Goal: Task Accomplishment & Management: Use online tool/utility

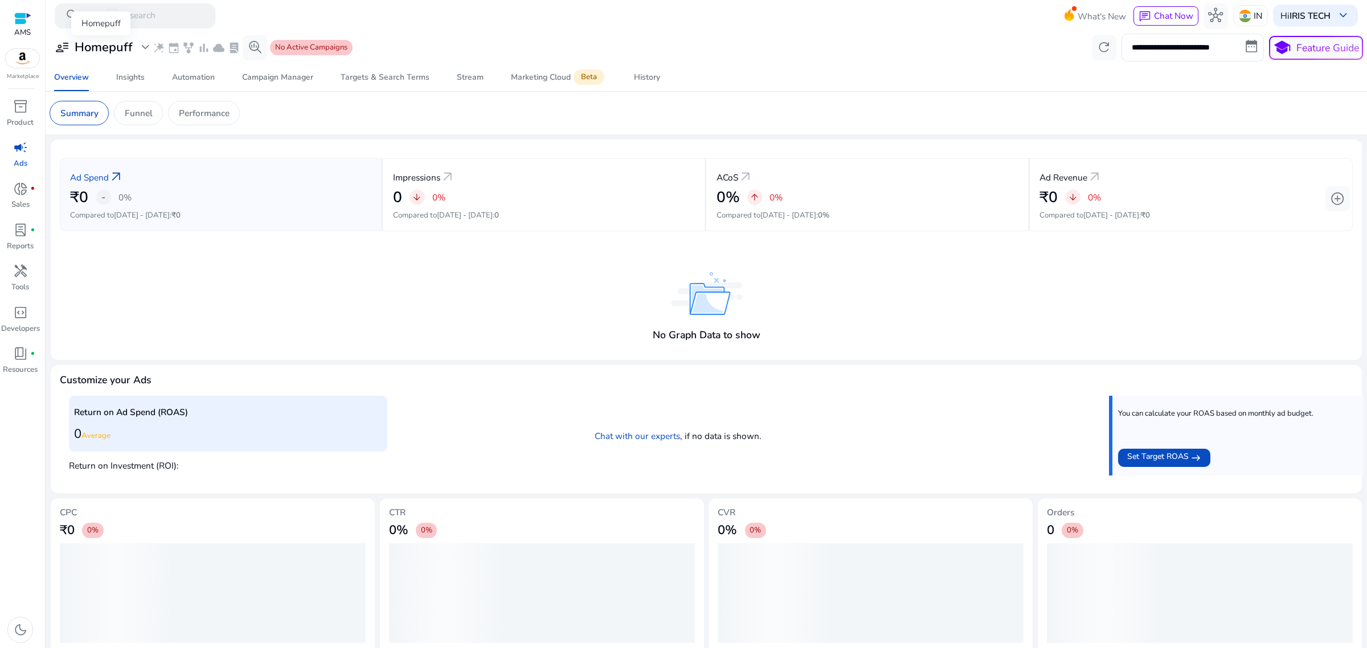
click at [134, 44] on div "user_attributes Homepuff expand_more" at bounding box center [104, 47] width 98 height 15
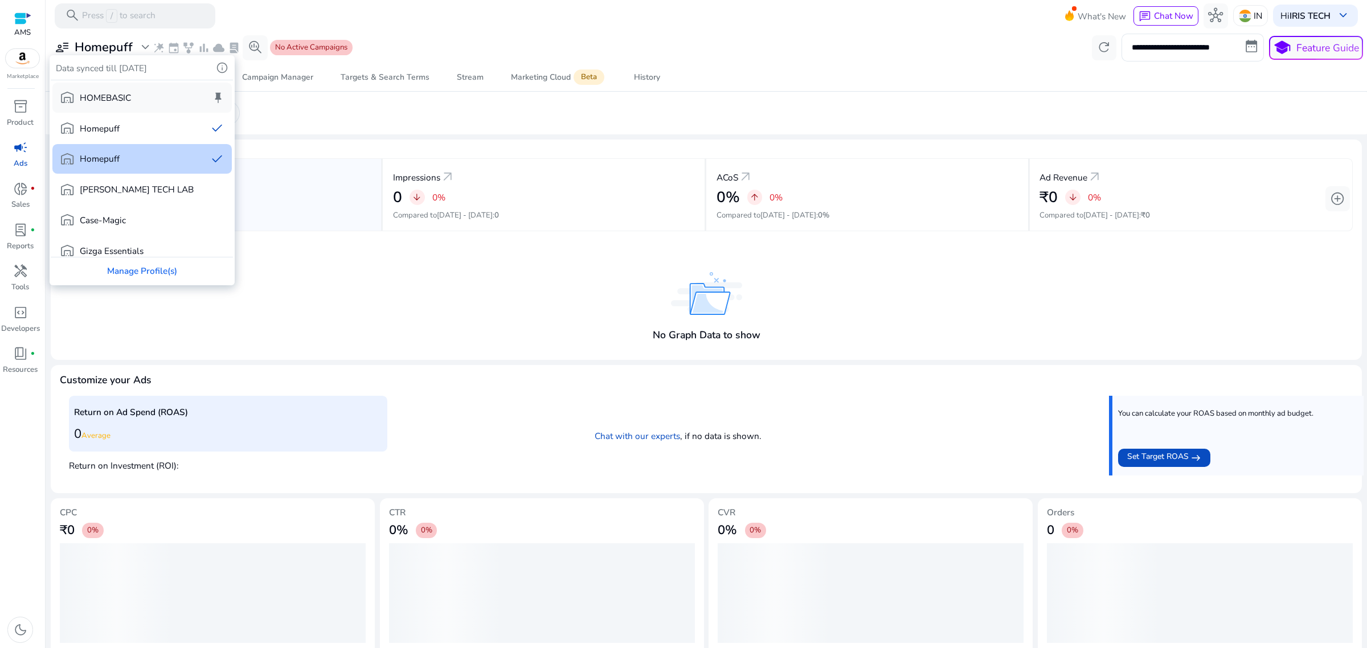
click at [140, 105] on div "warehouse HOMEBASIC keep" at bounding box center [142, 98] width 180 height 30
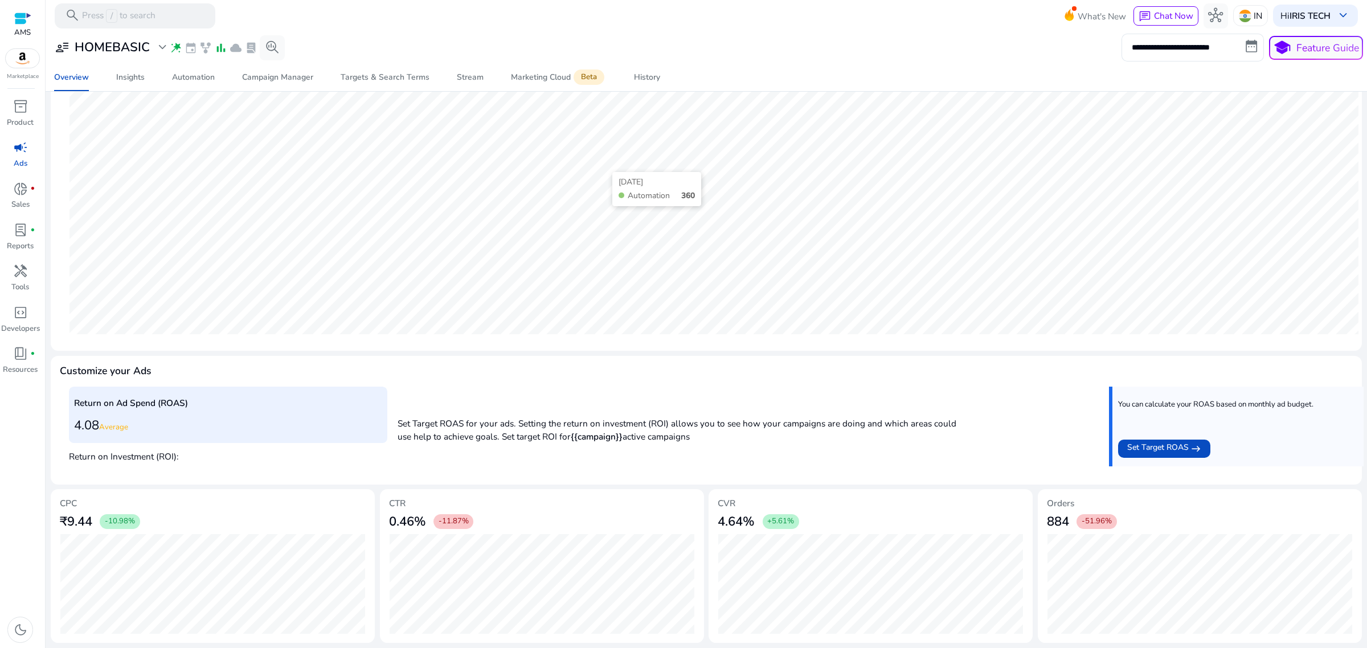
scroll to position [28, 0]
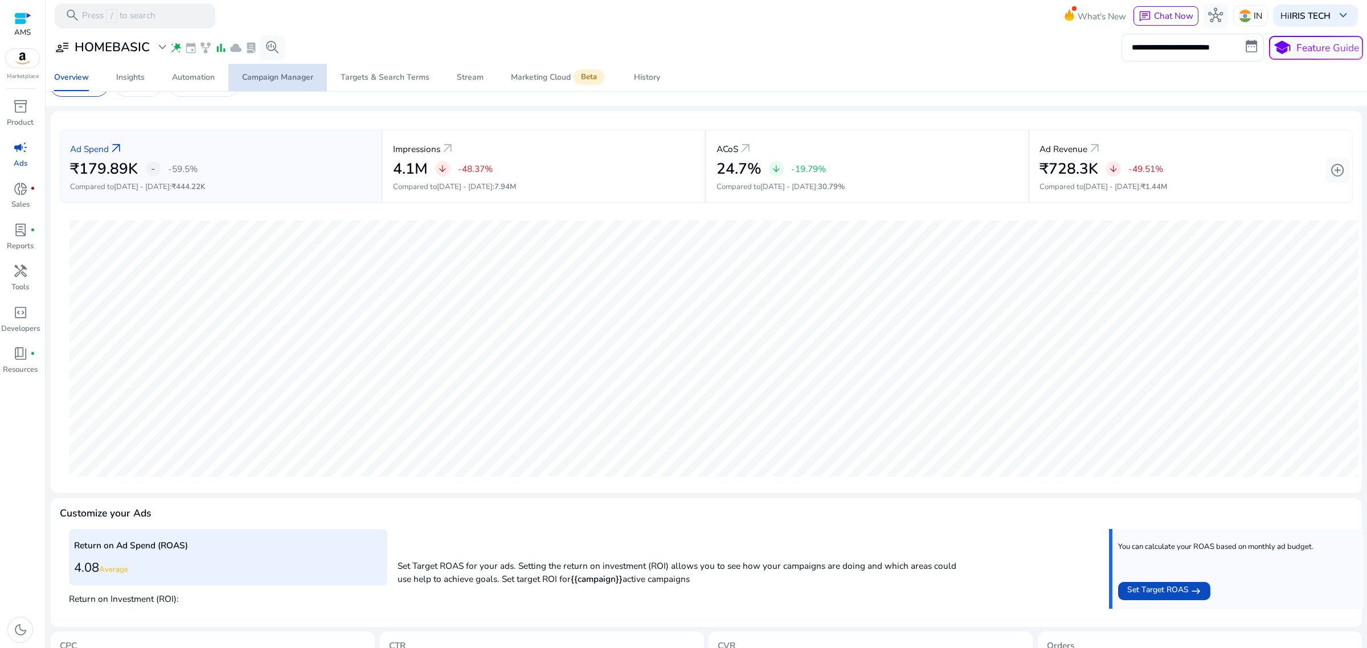
click at [269, 74] on div "Campaign Manager" at bounding box center [277, 77] width 71 height 8
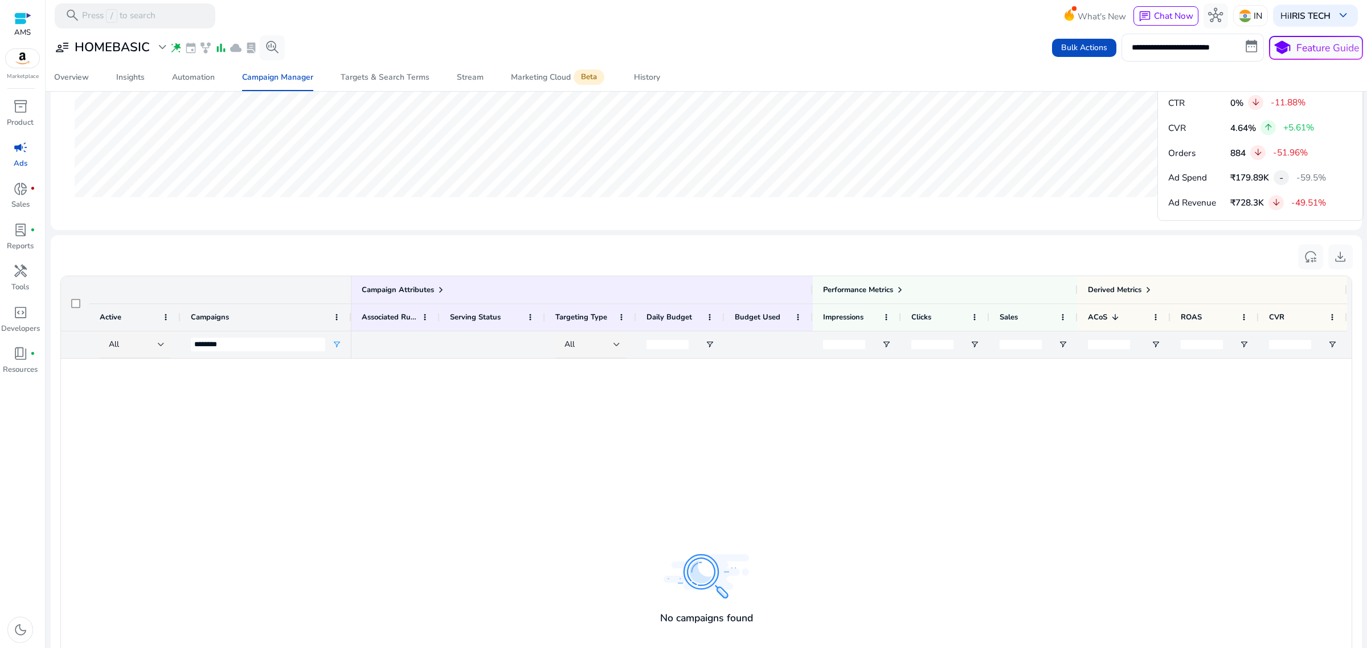
scroll to position [308, 0]
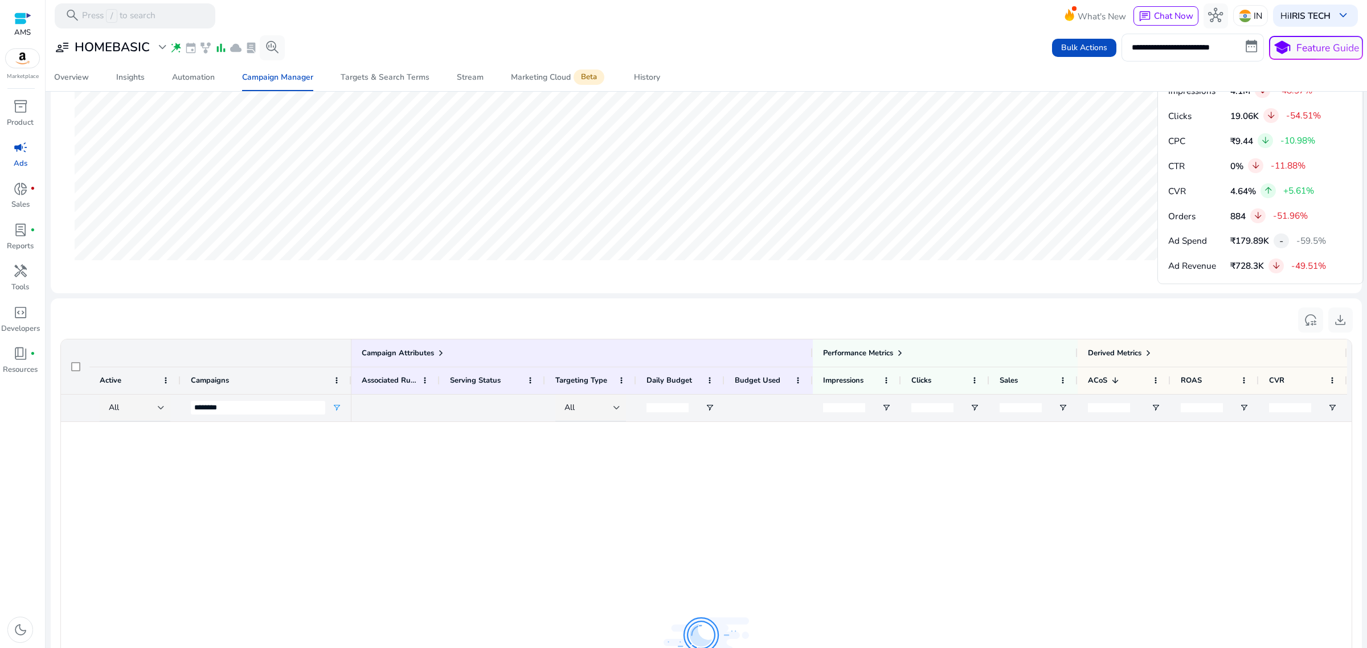
click at [277, 400] on div "********" at bounding box center [258, 408] width 134 height 27
click at [271, 419] on div "********" at bounding box center [258, 408] width 134 height 27
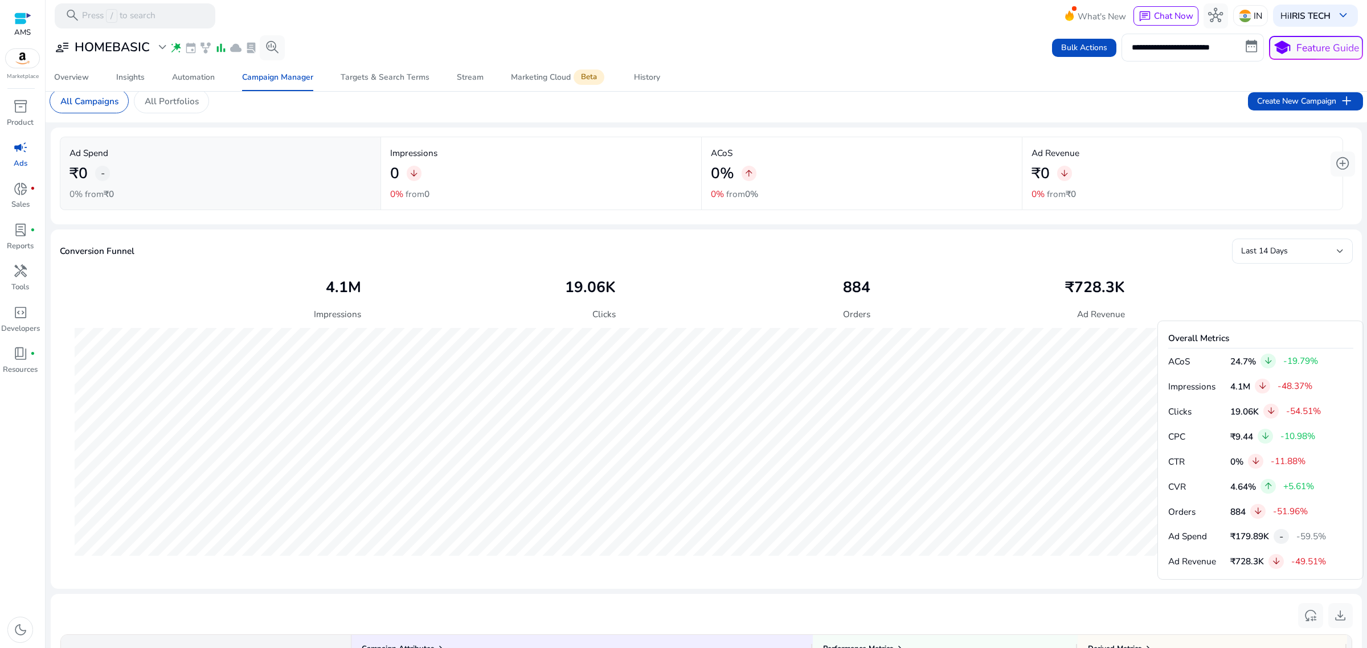
scroll to position [0, 0]
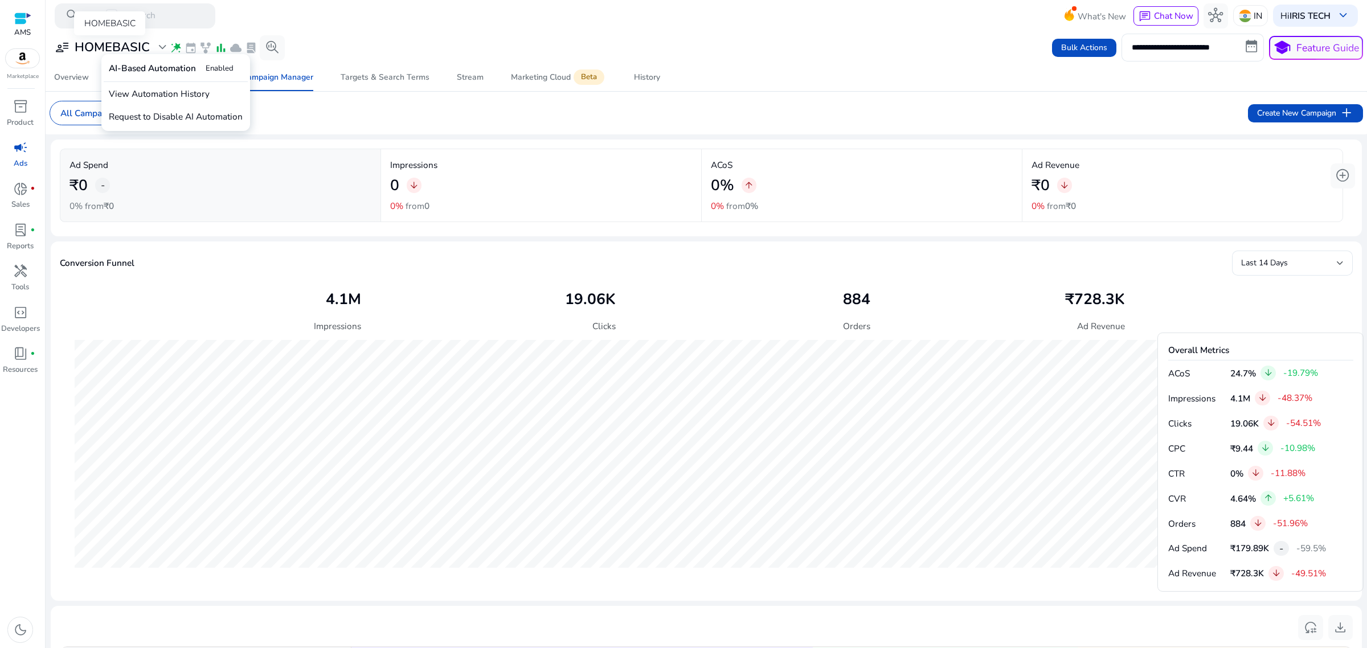
click at [166, 43] on span "expand_more" at bounding box center [162, 47] width 15 height 15
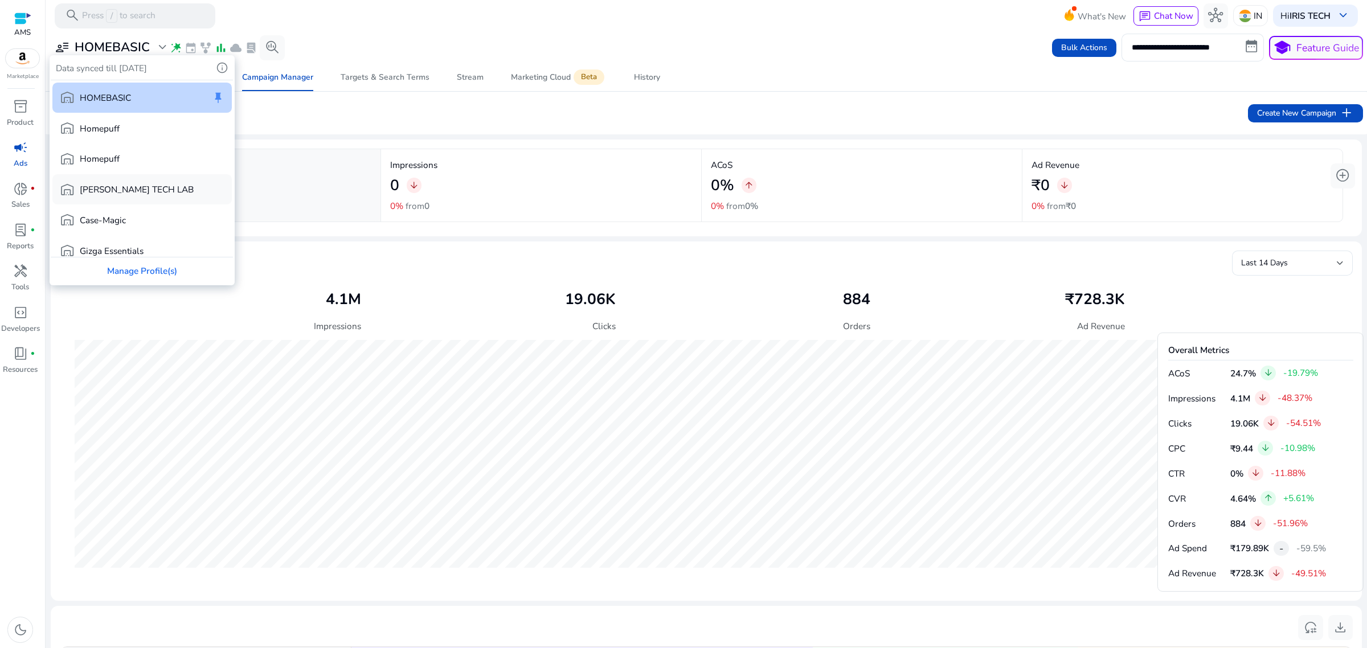
click at [135, 183] on p "[PERSON_NAME] TECH LAB" at bounding box center [137, 189] width 114 height 13
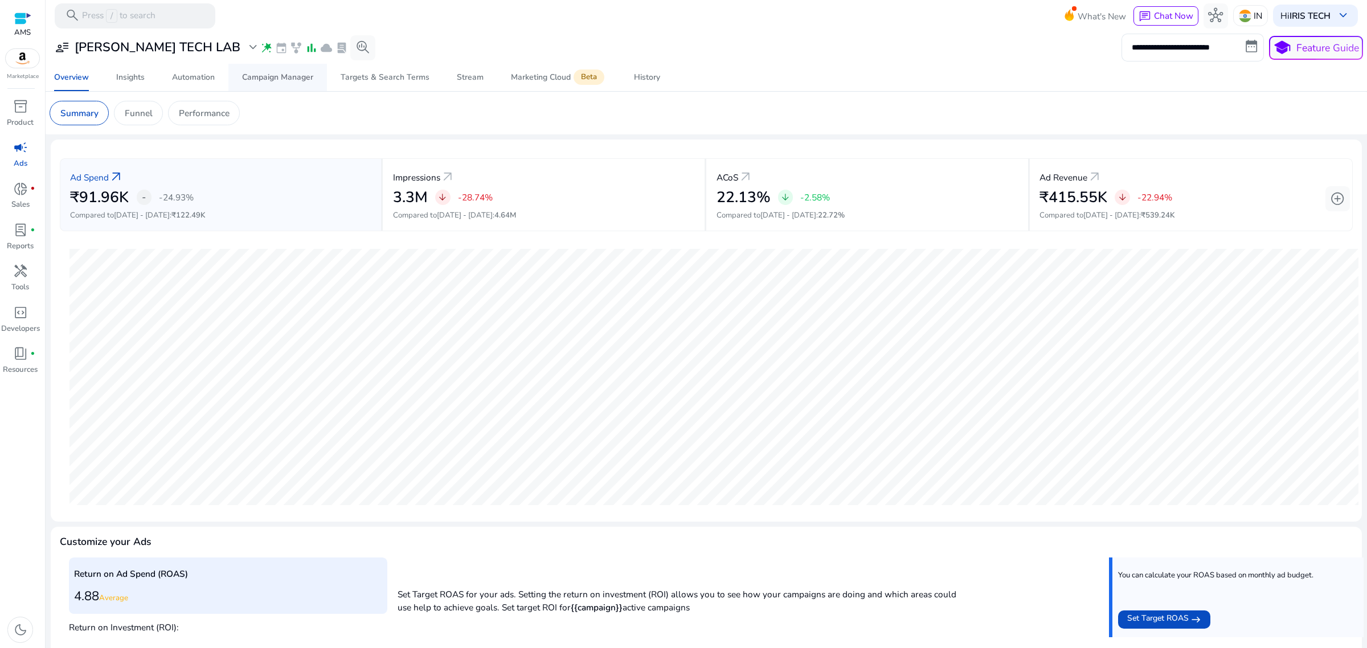
click at [259, 81] on div "Campaign Manager" at bounding box center [277, 77] width 71 height 8
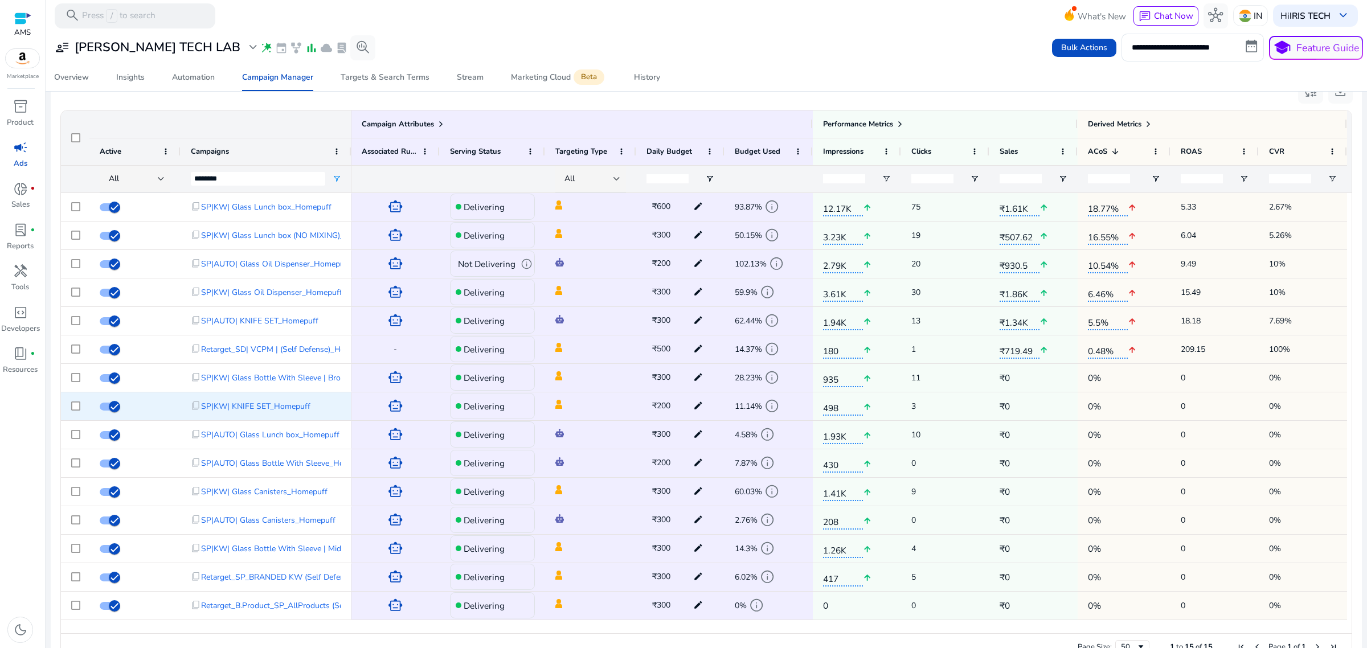
scroll to position [807, 0]
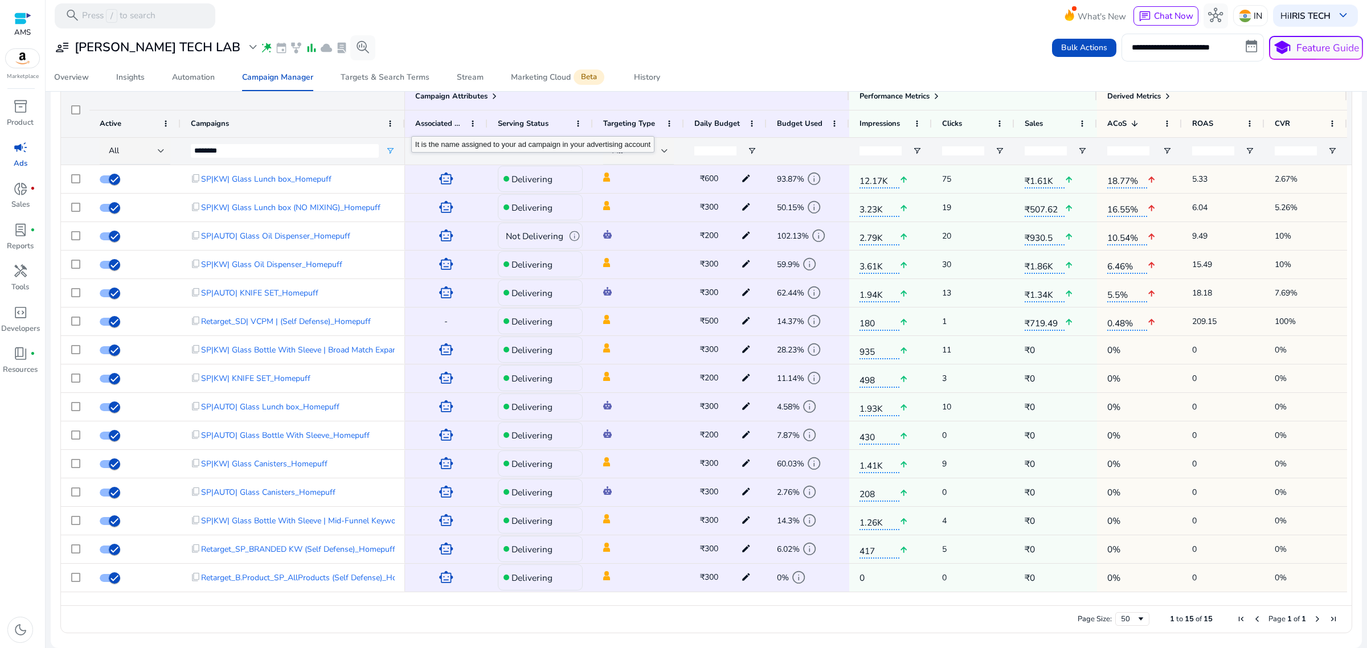
drag, startPoint x: 349, startPoint y: 129, endPoint x: 402, endPoint y: 120, distance: 54.2
click at [402, 120] on div at bounding box center [404, 123] width 5 height 27
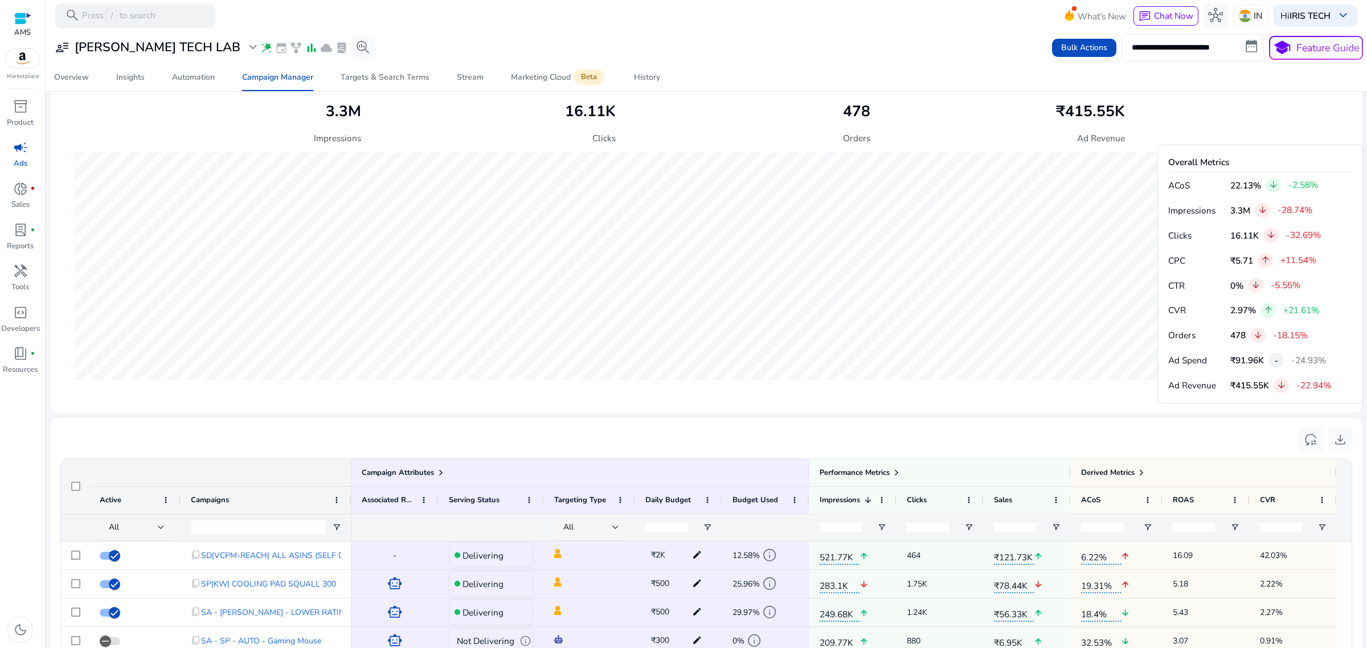
scroll to position [807, 0]
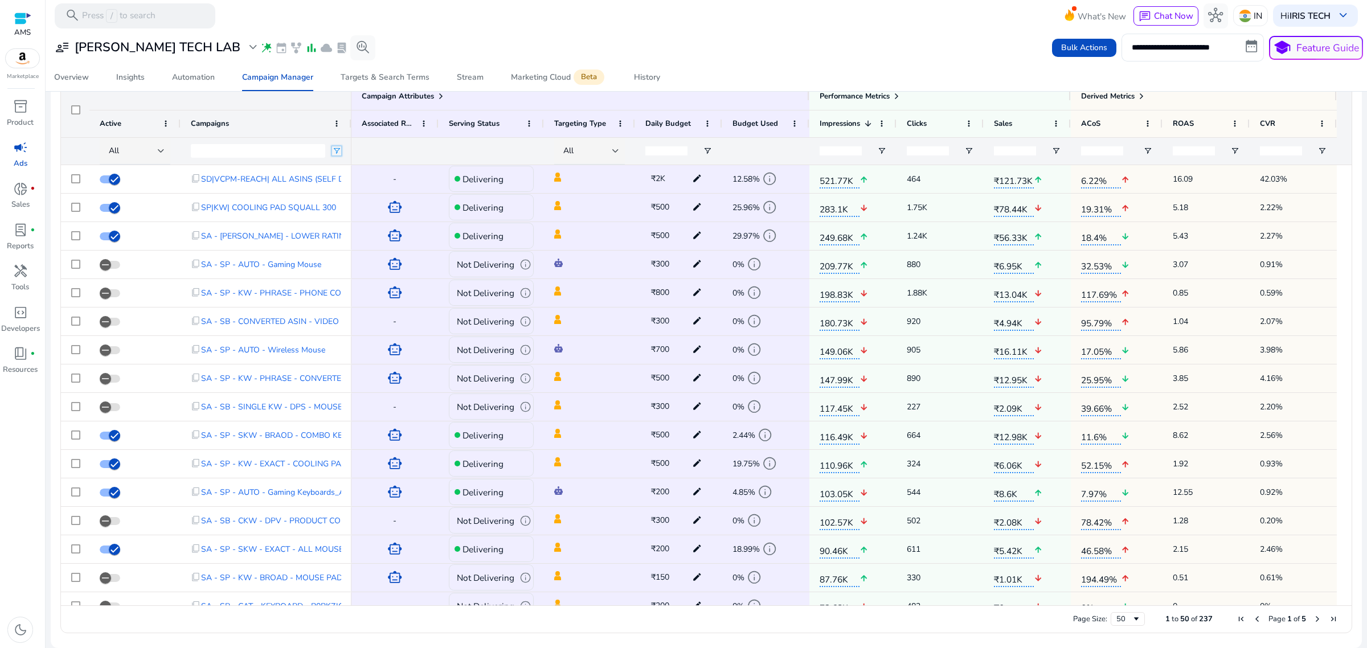
click at [341, 151] on span "Open Filter Menu" at bounding box center [336, 150] width 9 height 9
click at [351, 177] on div "Contains" at bounding box center [377, 171] width 69 height 9
click at [316, 113] on div "Campaigns" at bounding box center [266, 123] width 150 height 27
click at [331, 121] on div "Campaigns" at bounding box center [266, 123] width 150 height 27
click at [338, 132] on div "Campaigns" at bounding box center [266, 123] width 150 height 27
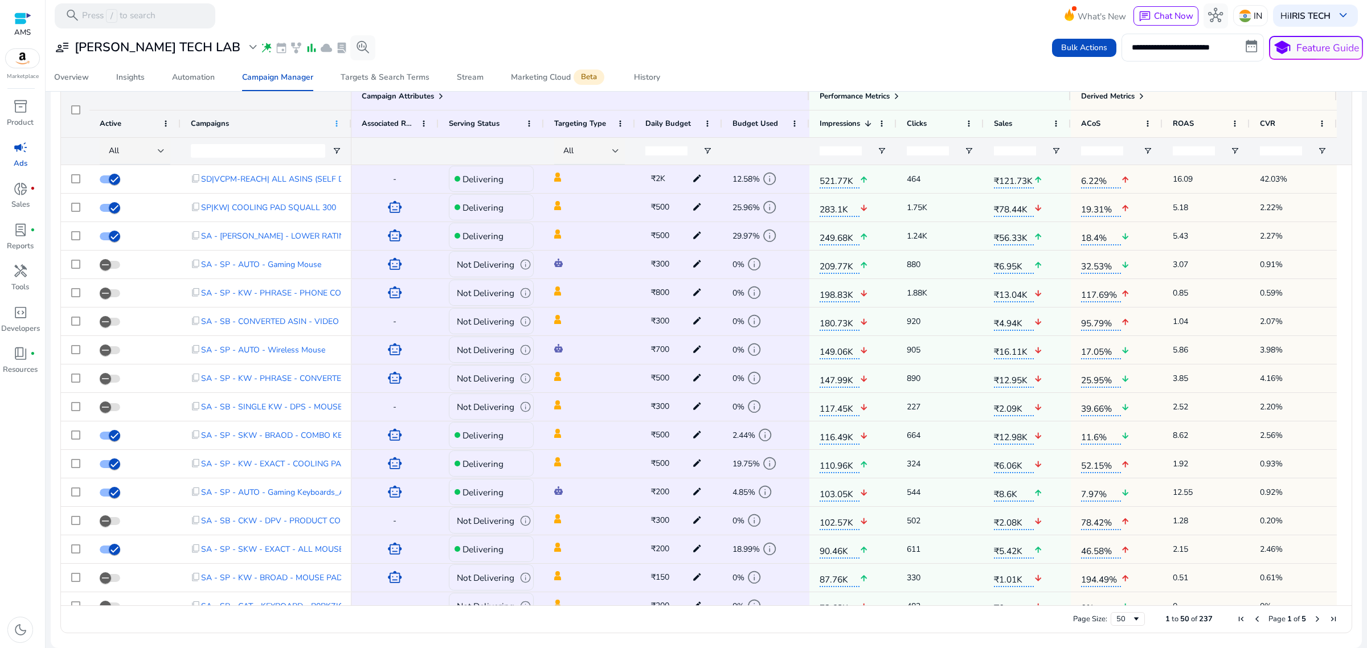
click at [338, 120] on span at bounding box center [336, 123] width 9 height 9
click at [167, 123] on span at bounding box center [165, 123] width 9 height 9
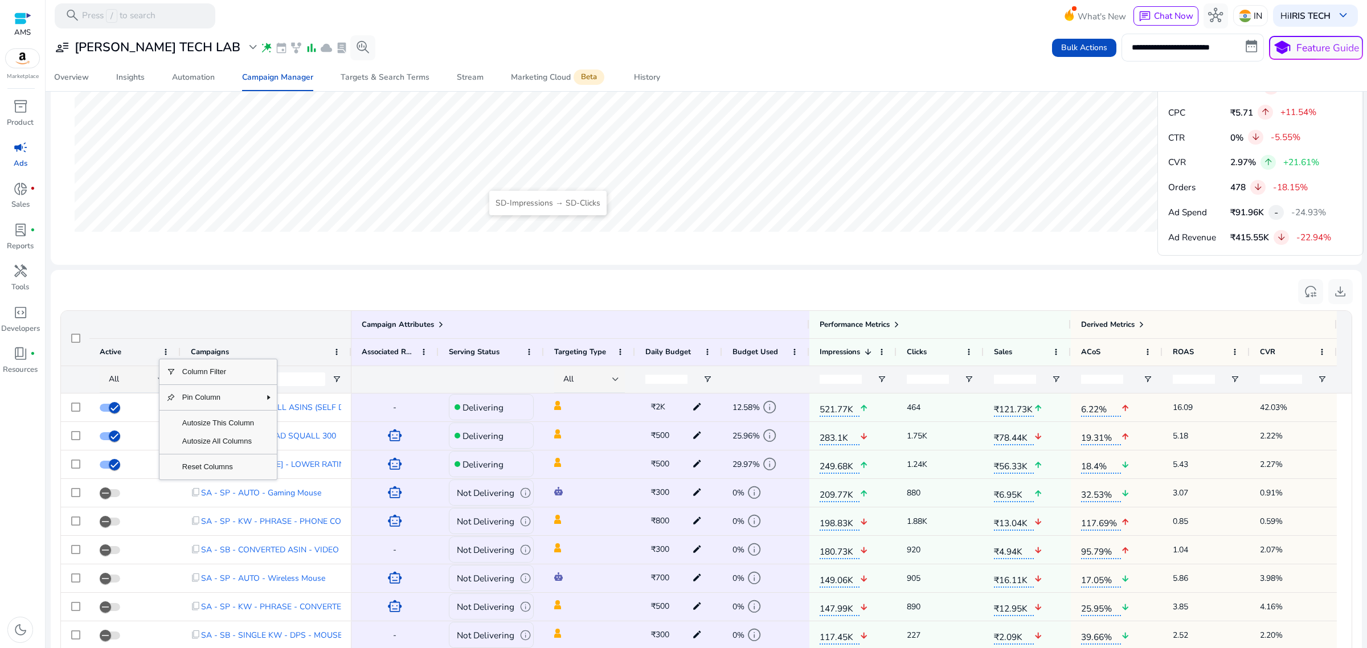
scroll to position [665, 0]
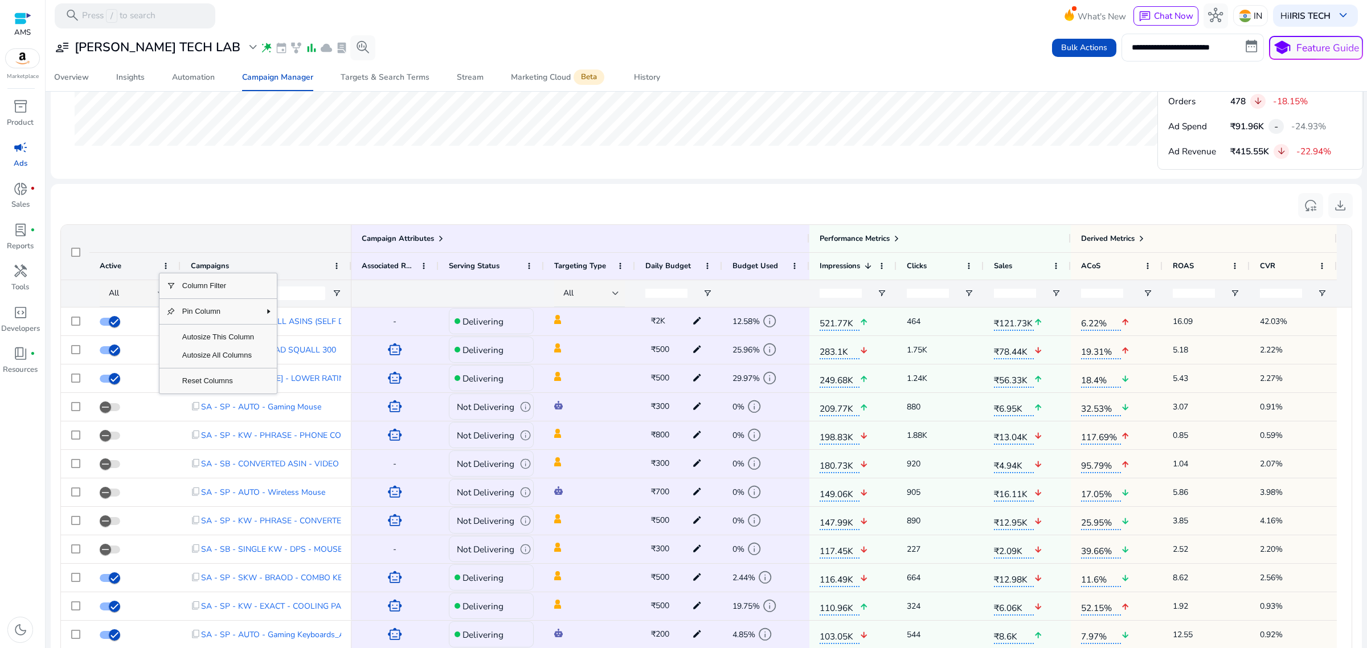
click at [531, 198] on div "reset_settings download" at bounding box center [706, 206] width 1293 height 26
click at [161, 291] on div at bounding box center [161, 293] width 7 height 14
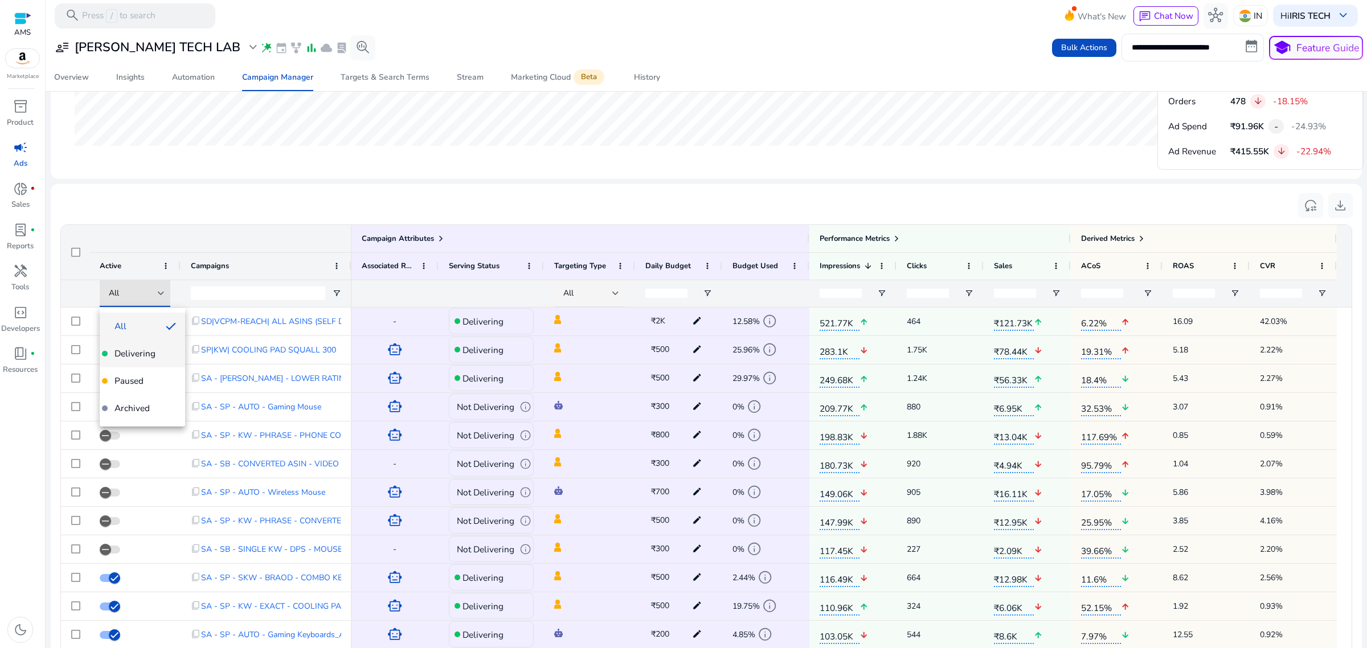
scroll to position [0, 0]
drag, startPoint x: 149, startPoint y: 325, endPoint x: 142, endPoint y: 346, distance: 22.0
click at [142, 349] on div "All Delivering Paused Archived" at bounding box center [142, 367] width 85 height 118
click at [142, 351] on span "Delivering" at bounding box center [134, 353] width 41 height 13
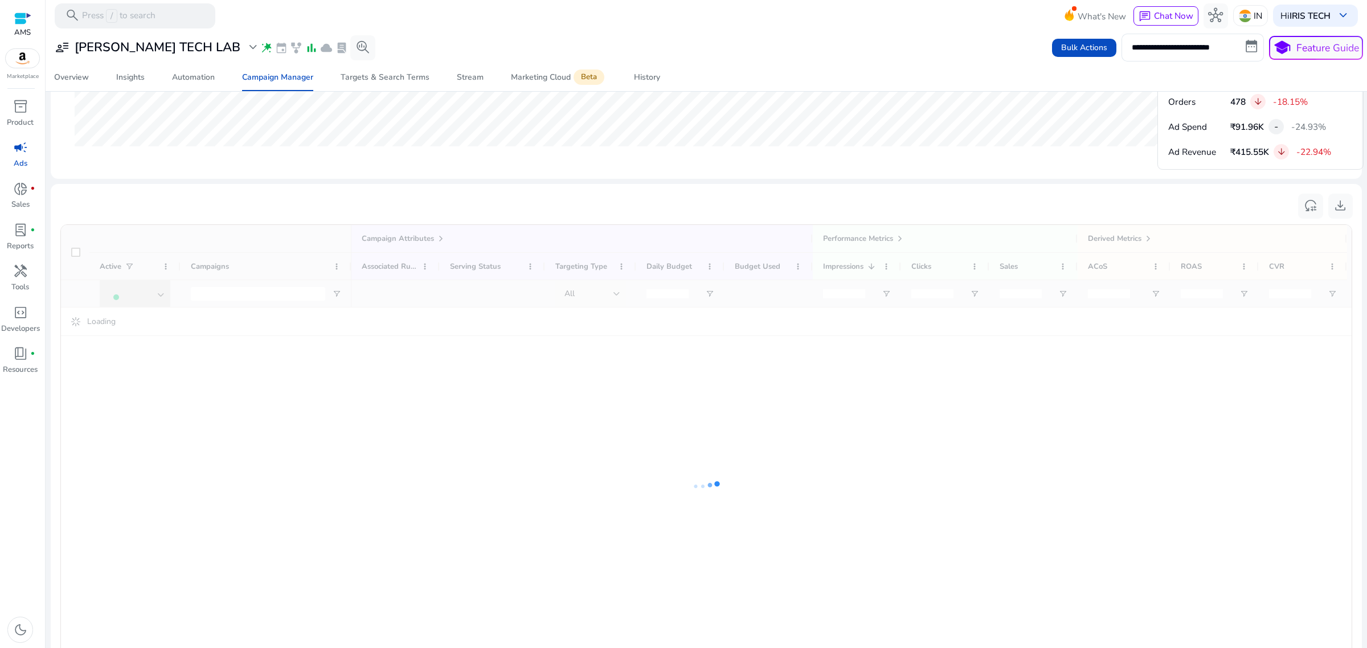
scroll to position [665, 0]
click at [161, 294] on div "Campaign Attributes Active Campaigns 1" at bounding box center [706, 486] width 1290 height 523
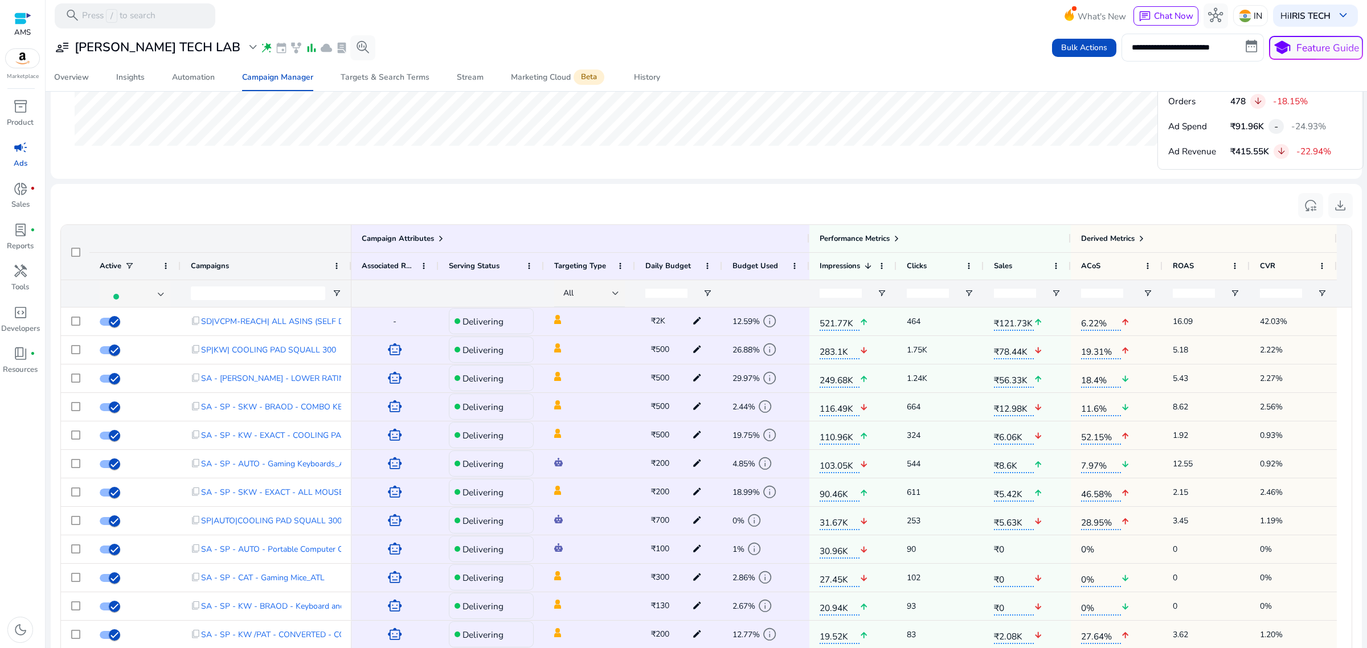
click at [157, 306] on div at bounding box center [137, 293] width 56 height 30
click at [140, 383] on span "Paused" at bounding box center [128, 381] width 29 height 13
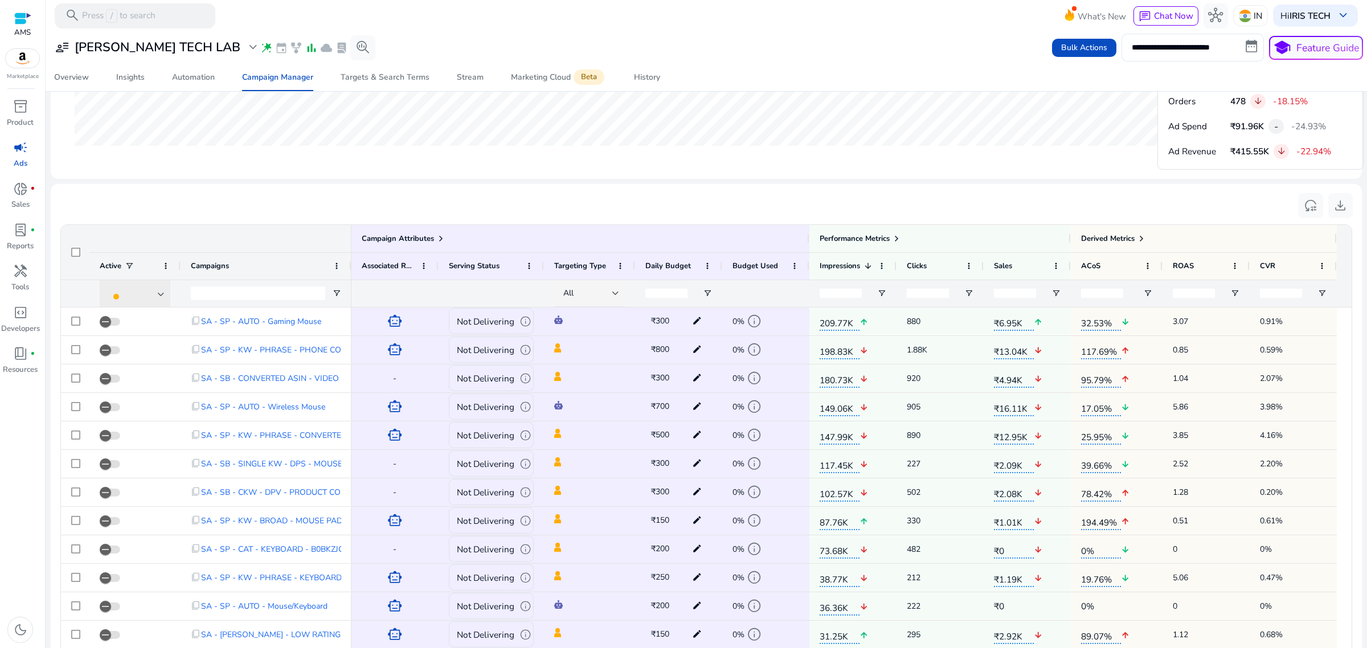
click at [163, 295] on div at bounding box center [161, 294] width 7 height 5
click at [147, 354] on span "Delivering" at bounding box center [134, 354] width 41 height 13
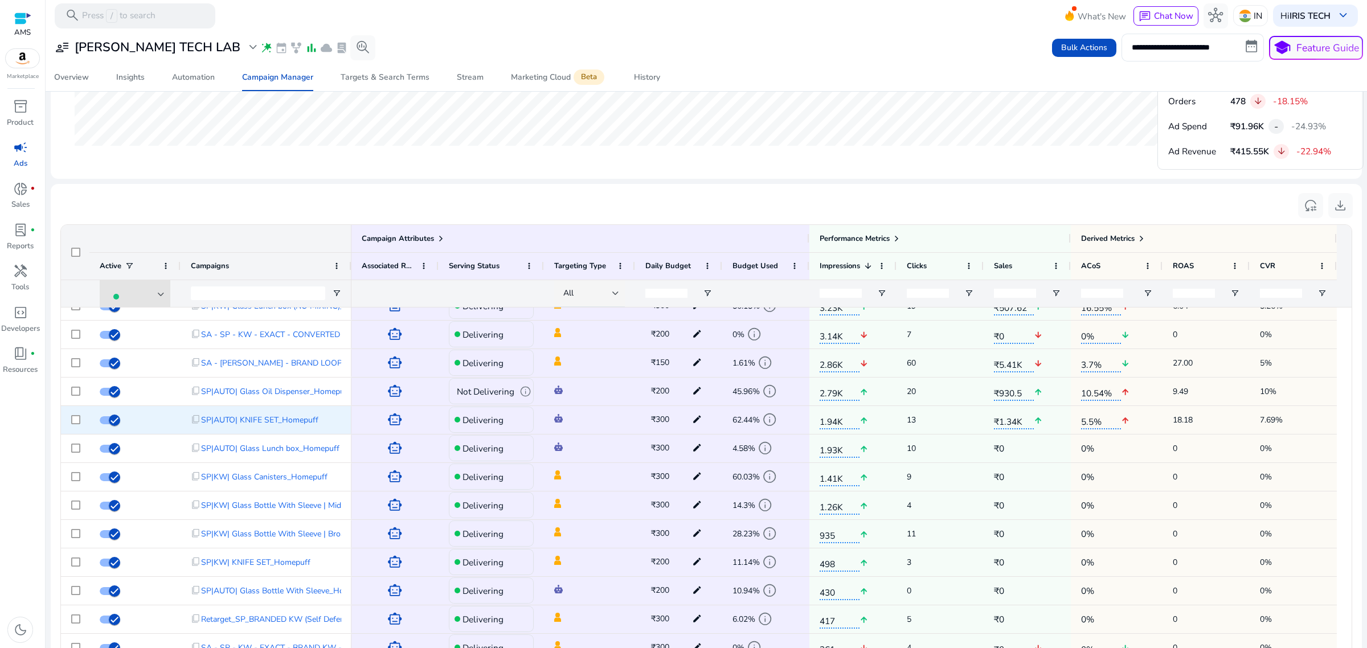
scroll to position [807, 0]
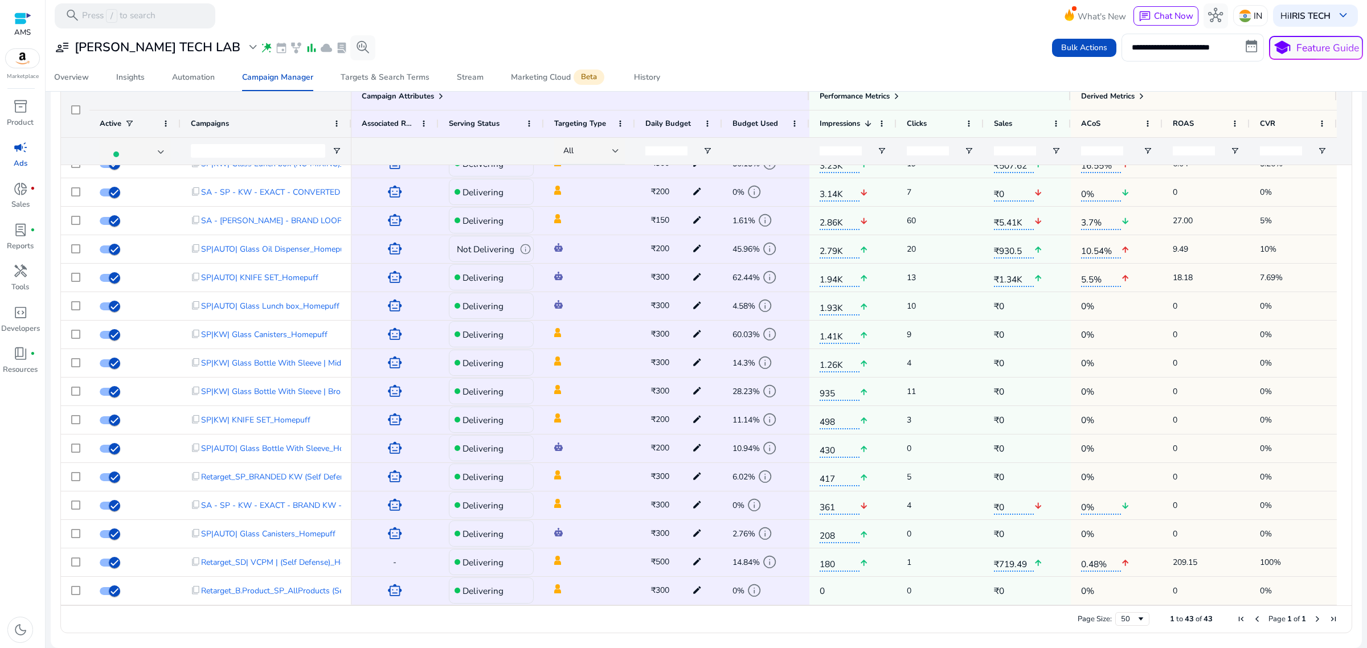
click at [431, 627] on div "Page Size: 50 1 to 43 of 43 Page 1 of 1" at bounding box center [706, 618] width 1290 height 27
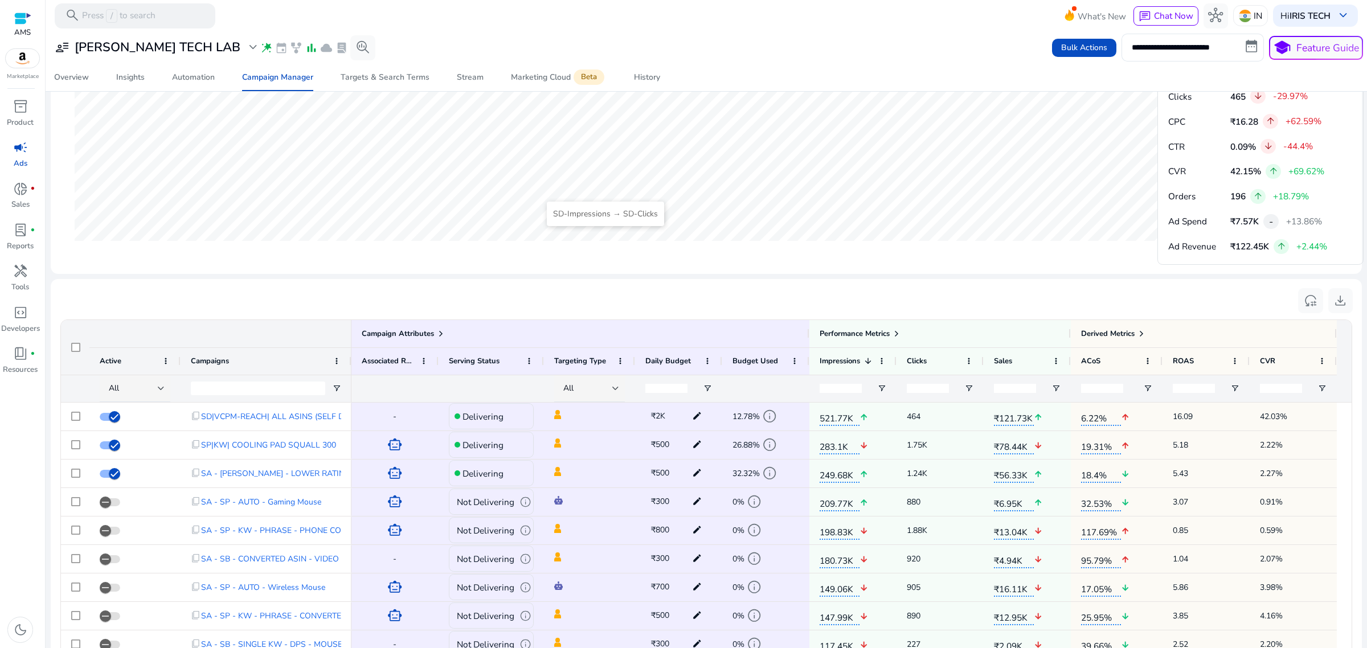
scroll to position [583, 0]
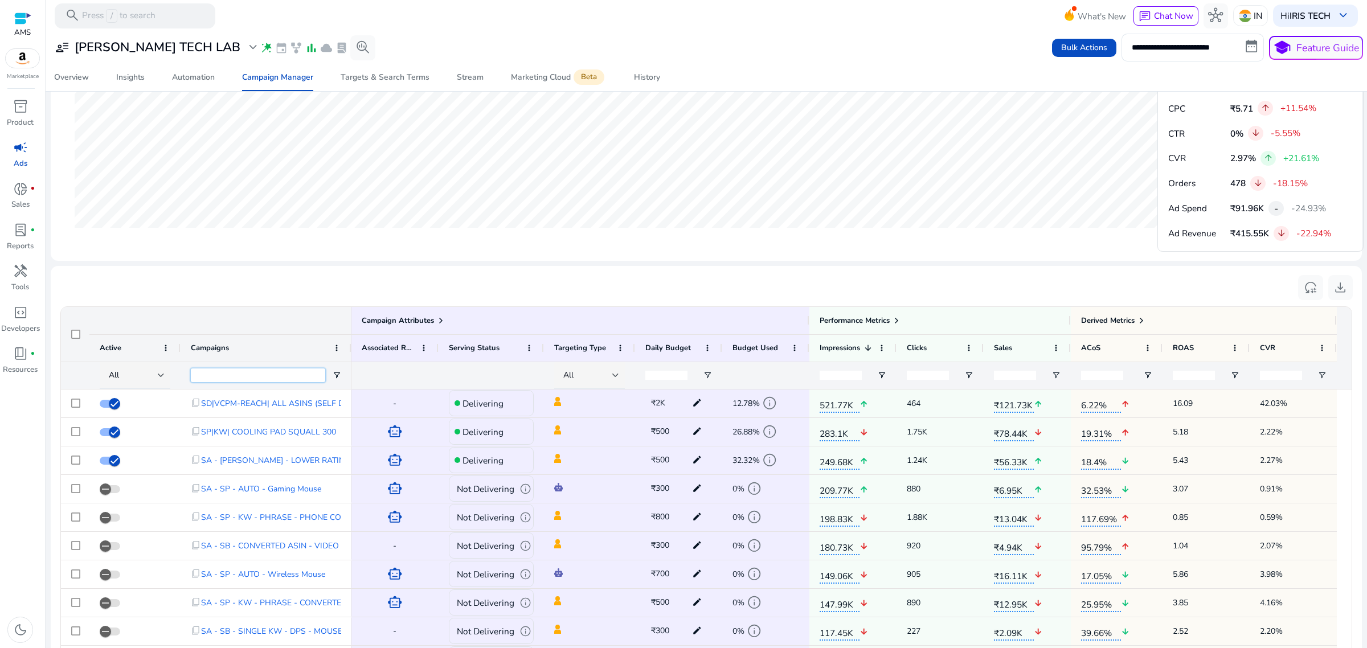
click at [300, 368] on input "Campaigns Filter Input" at bounding box center [258, 375] width 134 height 14
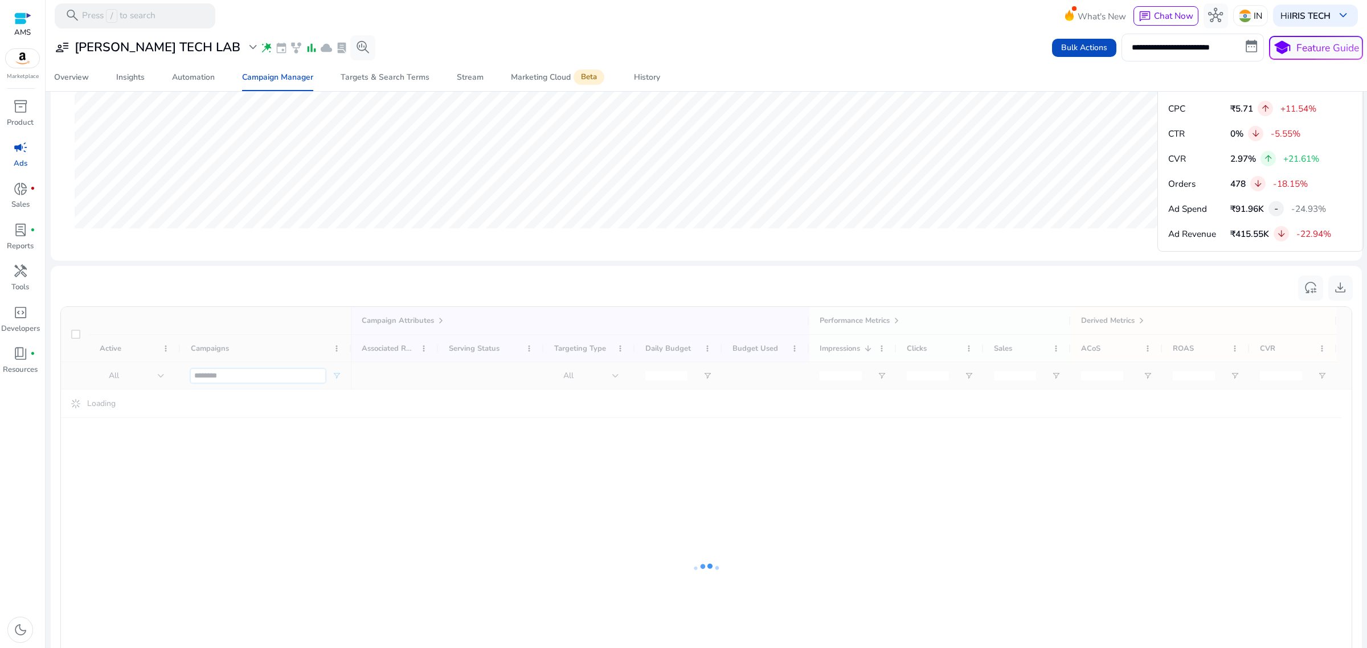
type input "********"
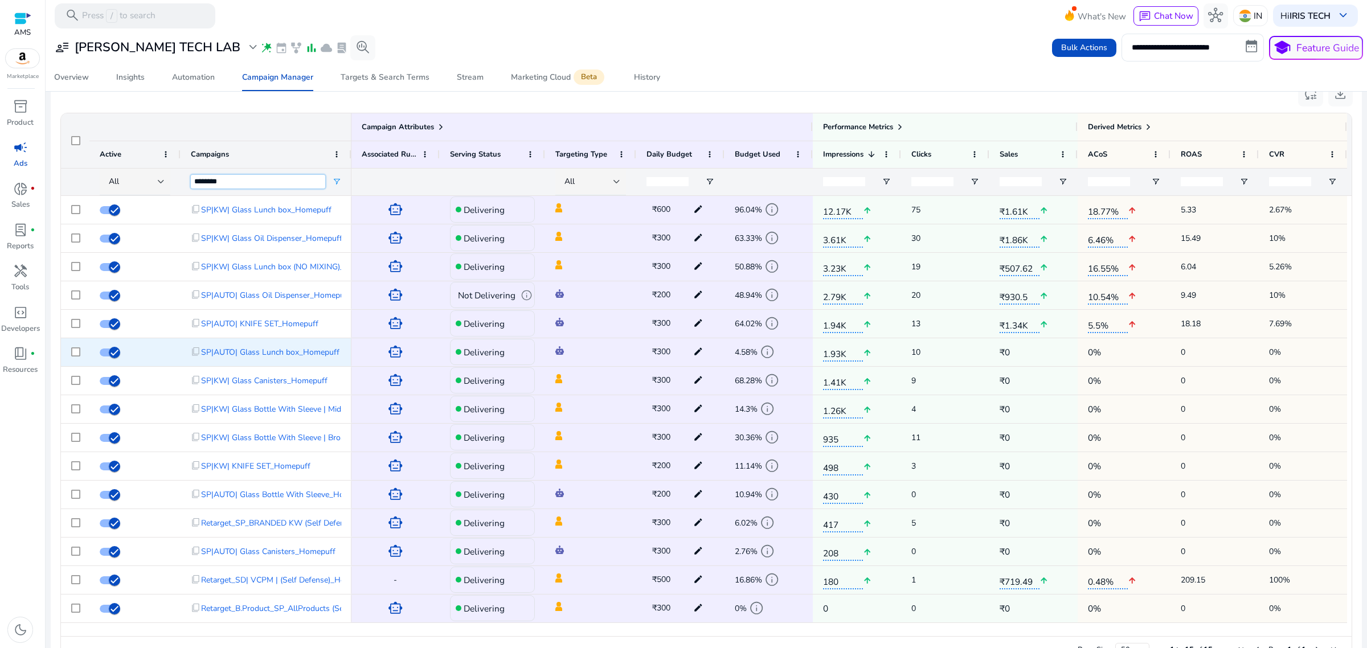
scroll to position [807, 0]
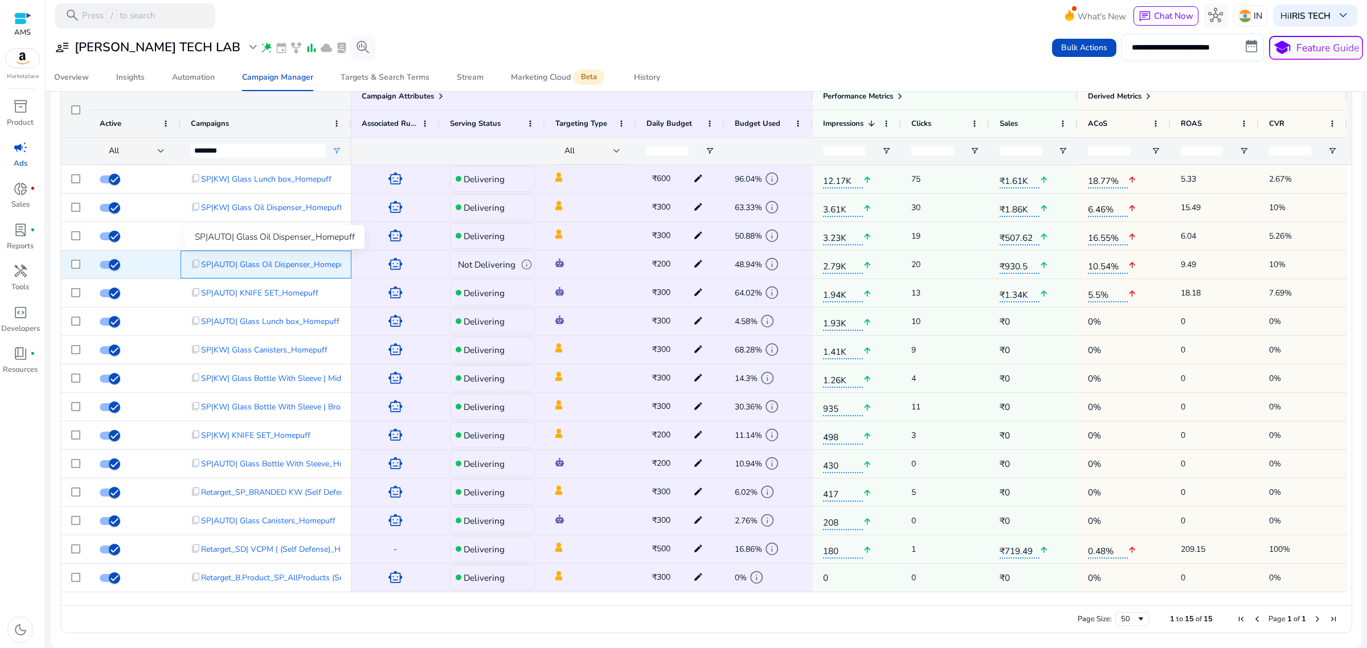
click at [289, 260] on span "SP|AUTO| Glass Oil Dispenser_Homepuff" at bounding box center [275, 264] width 149 height 23
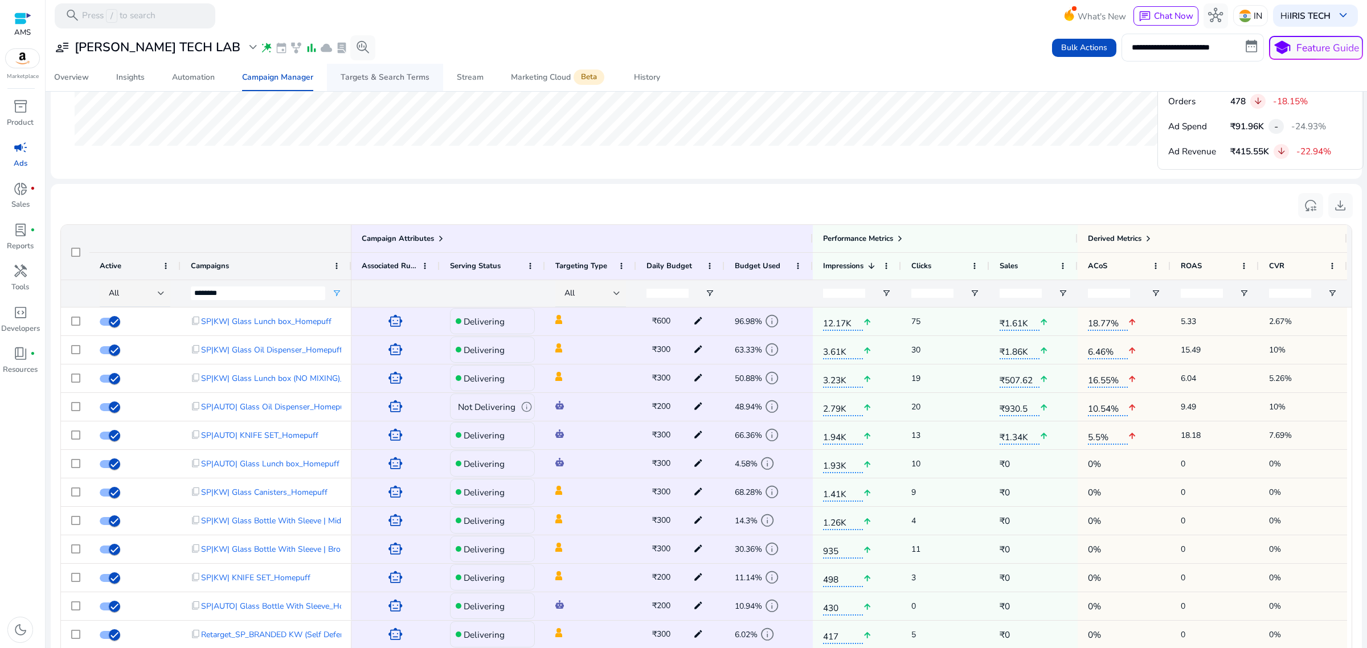
click at [411, 80] on div "Targets & Search Terms" at bounding box center [385, 77] width 89 height 8
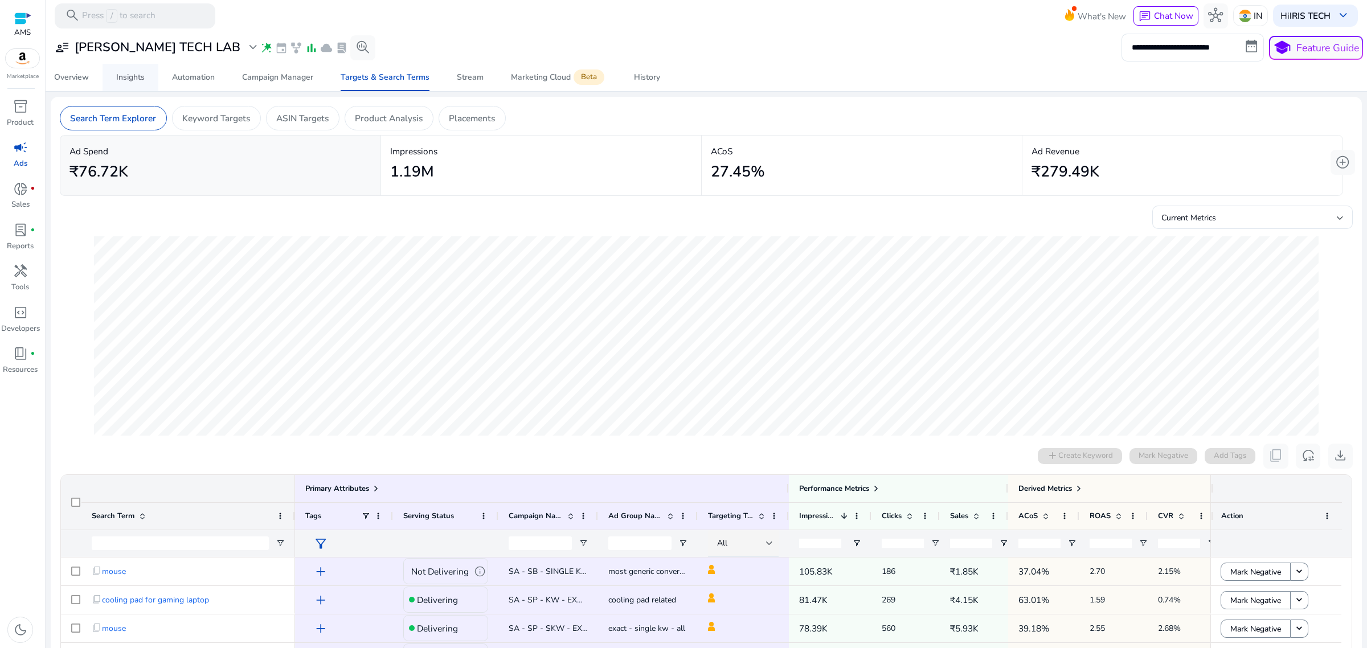
click at [113, 72] on link "Insights" at bounding box center [131, 77] width 56 height 27
